Goal: Information Seeking & Learning: Learn about a topic

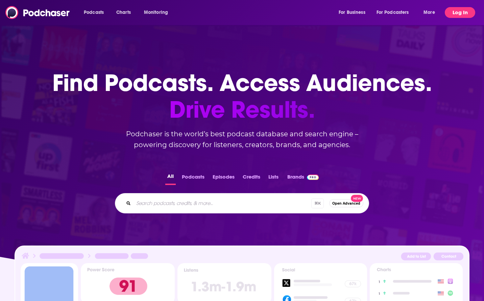
click at [458, 9] on button "Log In" at bounding box center [460, 12] width 30 height 11
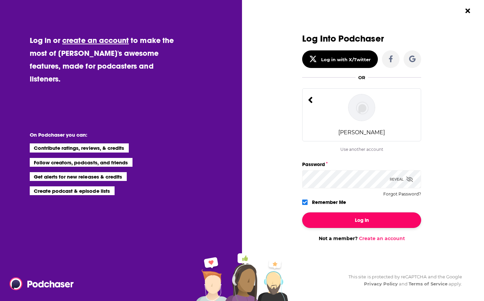
click at [354, 223] on button "Log In" at bounding box center [361, 220] width 119 height 16
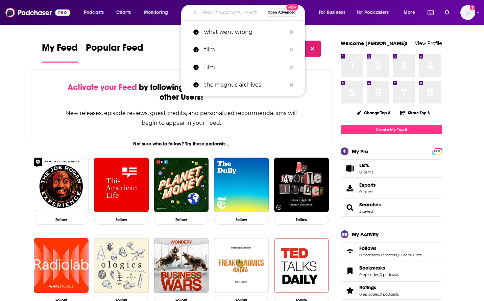
click at [209, 12] on input "Search podcasts, credits, & more..." at bounding box center [232, 12] width 65 height 11
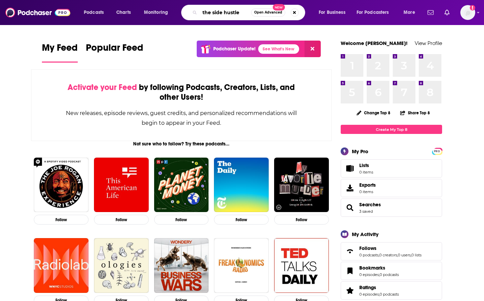
type input "the side hustle"
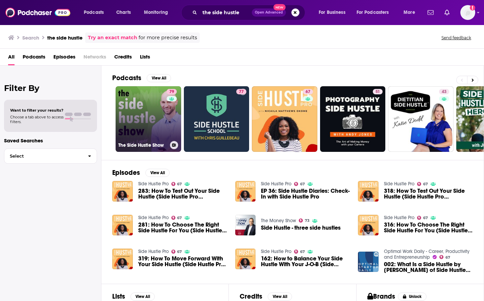
click at [147, 116] on link "79 The Side Hustle Show" at bounding box center [149, 119] width 66 height 66
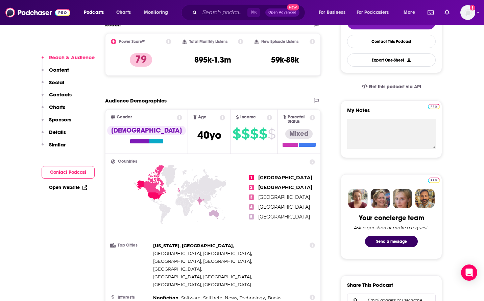
scroll to position [188, 0]
